Goal: Information Seeking & Learning: Learn about a topic

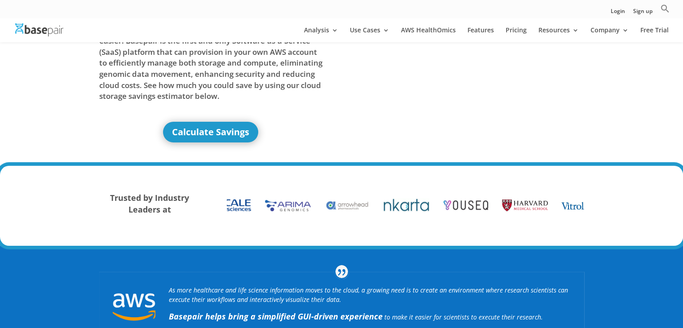
scroll to position [51, 0]
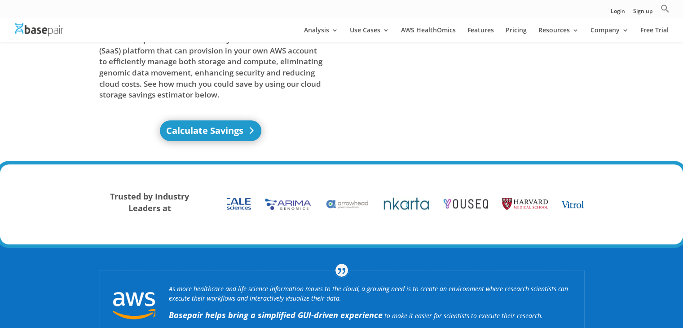
click at [221, 125] on link "Calculate Savings" at bounding box center [210, 130] width 101 height 21
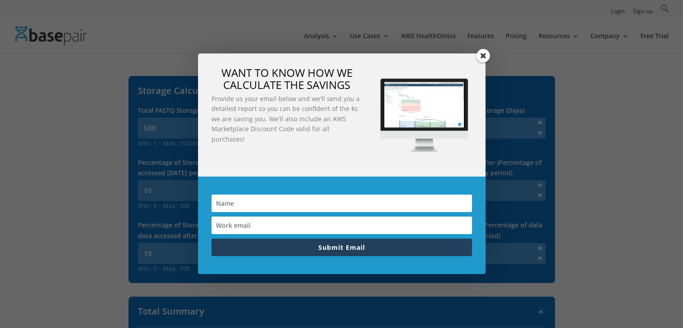
click at [481, 57] on span at bounding box center [482, 55] width 13 height 13
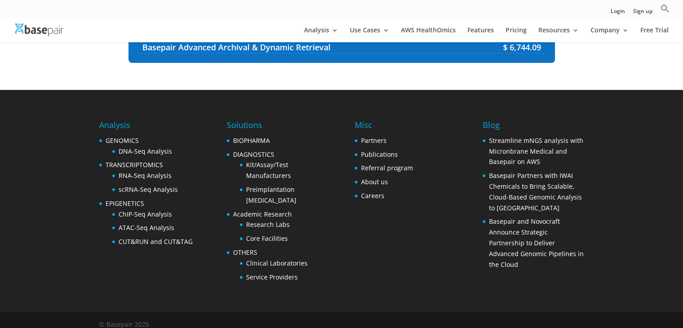
scroll to position [330, 0]
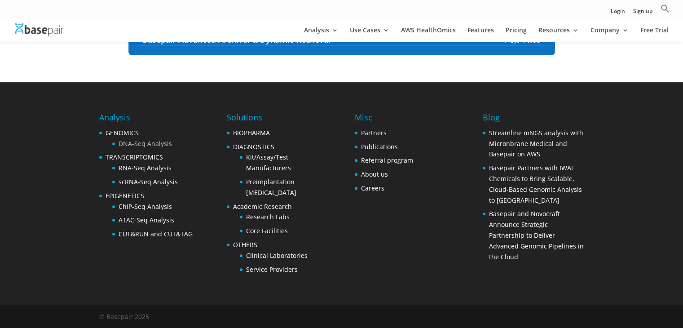
click at [154, 141] on link "DNA-Seq Analysis" at bounding box center [145, 143] width 53 height 9
